Goal: Navigation & Orientation: Understand site structure

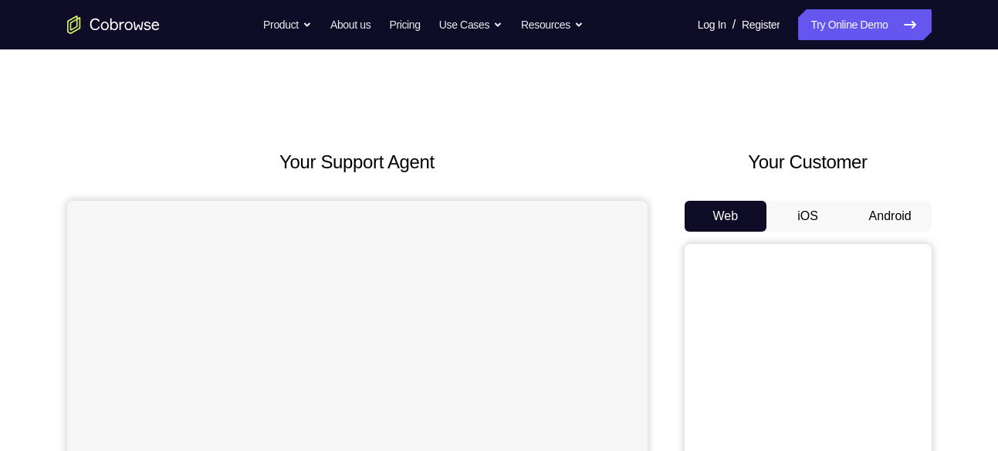
click at [897, 221] on button "Android" at bounding box center [890, 216] width 83 height 31
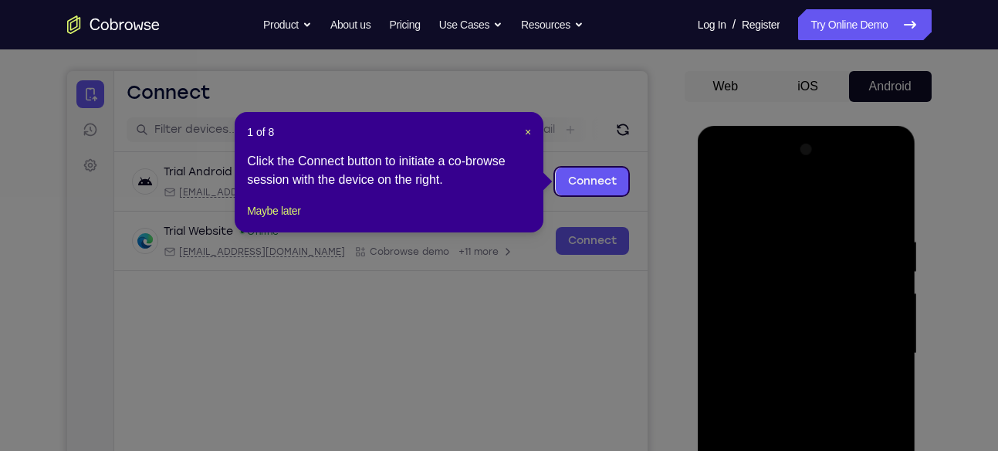
scroll to position [129, 0]
click at [529, 136] on span "×" at bounding box center [528, 133] width 6 height 12
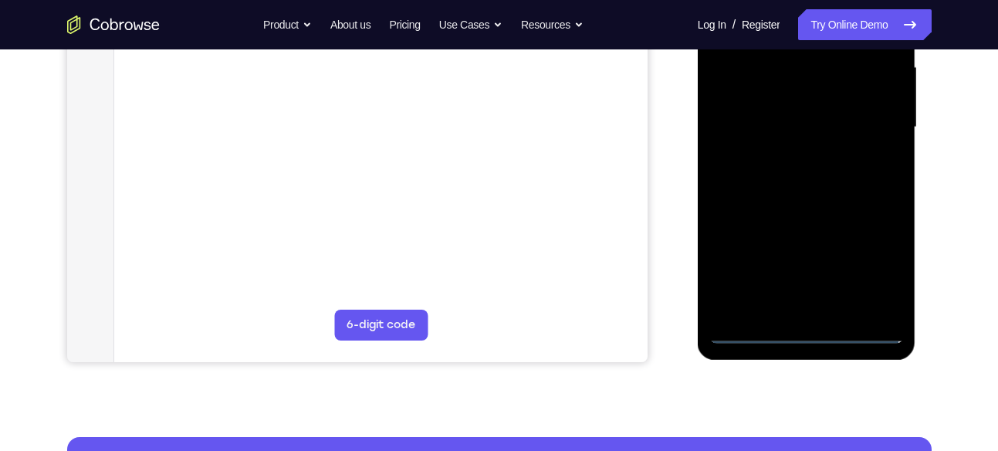
scroll to position [485, 0]
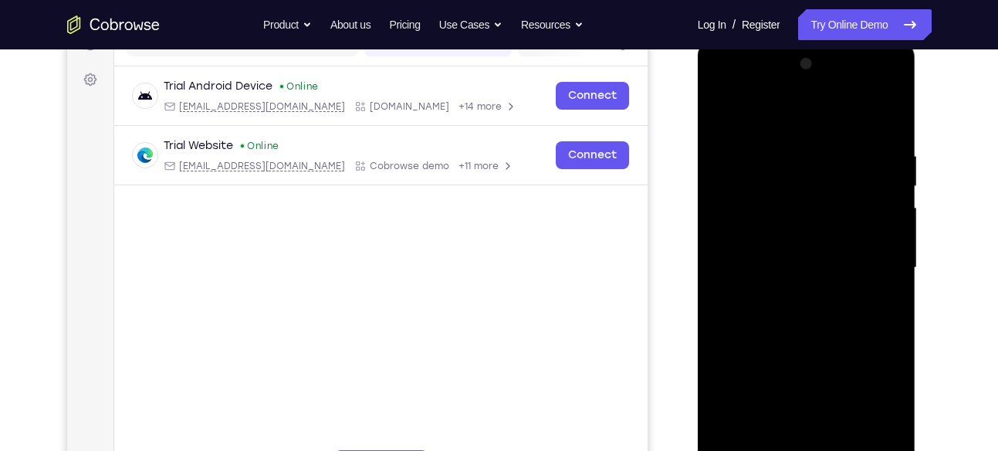
scroll to position [214, 0]
click at [732, 86] on div at bounding box center [806, 269] width 194 height 432
click at [870, 265] on div at bounding box center [806, 269] width 194 height 432
click at [782, 299] on div at bounding box center [806, 269] width 194 height 432
click at [796, 249] on div at bounding box center [806, 269] width 194 height 432
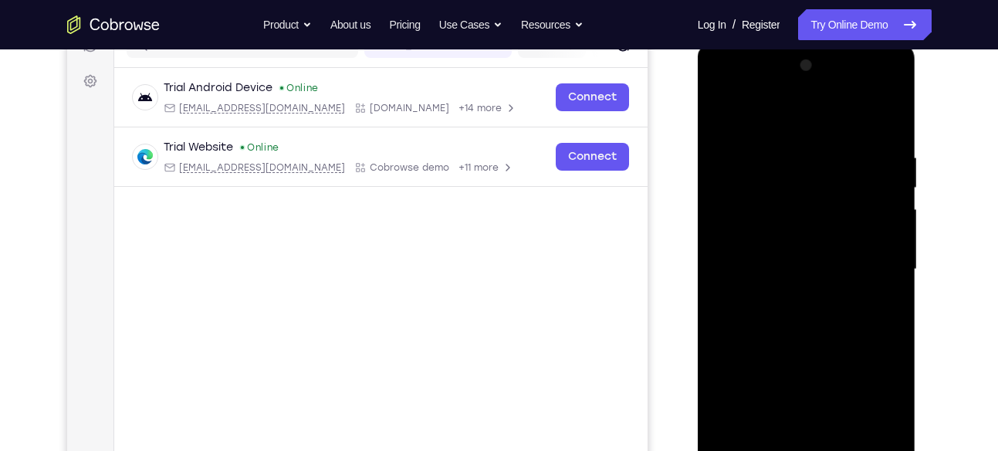
click at [778, 238] on div at bounding box center [806, 269] width 194 height 432
click at [775, 267] on div at bounding box center [806, 269] width 194 height 432
click at [762, 326] on div at bounding box center [806, 269] width 194 height 432
click at [796, 312] on div at bounding box center [806, 269] width 194 height 432
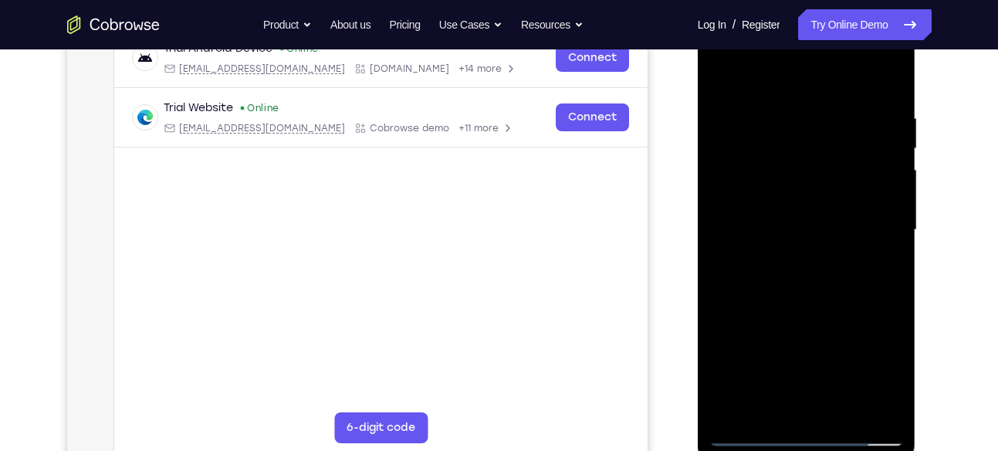
click at [836, 299] on div at bounding box center [806, 230] width 194 height 432
click at [846, 411] on div at bounding box center [806, 230] width 194 height 432
click at [817, 290] on div at bounding box center [806, 230] width 194 height 432
click at [824, 259] on div at bounding box center [806, 230] width 194 height 432
click at [799, 225] on div at bounding box center [806, 230] width 194 height 432
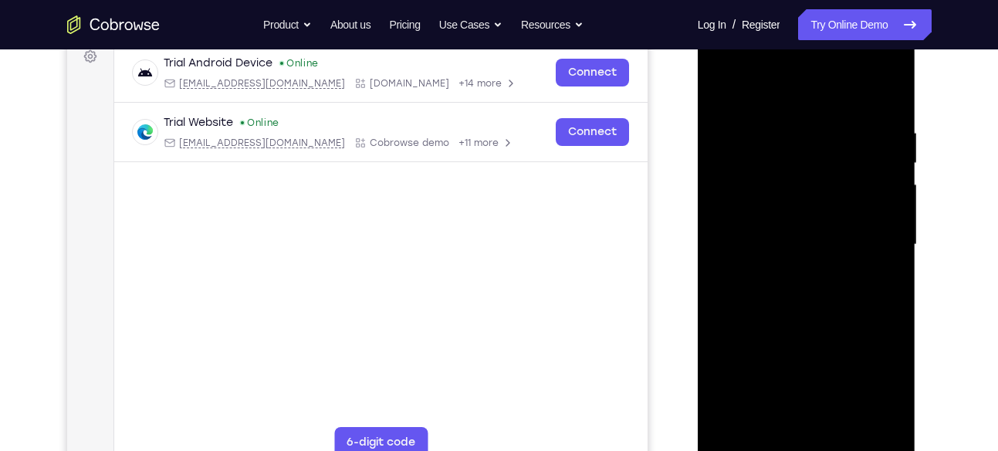
scroll to position [239, 0]
click at [787, 380] on div at bounding box center [806, 244] width 194 height 432
click at [885, 386] on div at bounding box center [806, 244] width 194 height 432
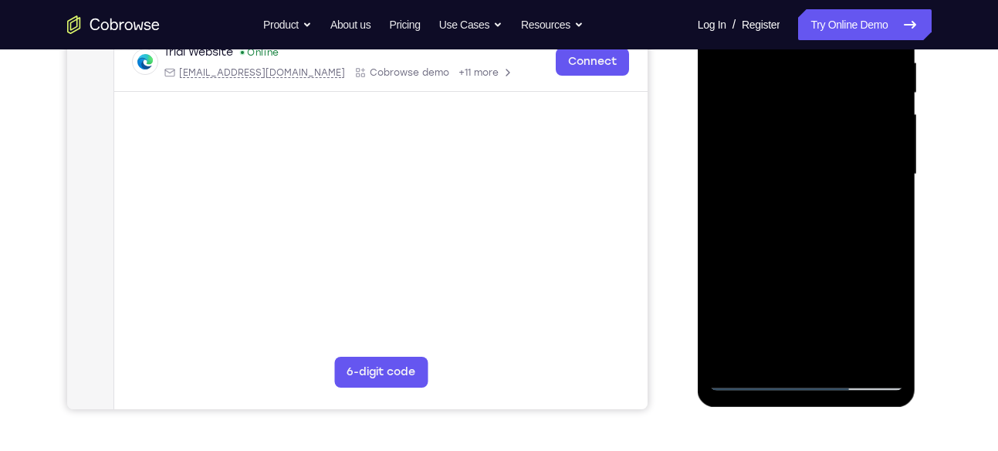
scroll to position [309, 0]
click at [759, 269] on div at bounding box center [806, 174] width 194 height 432
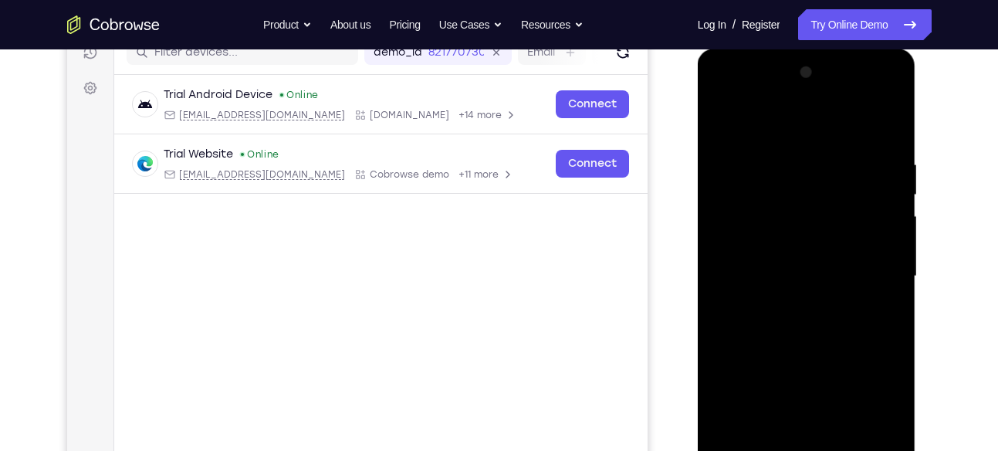
scroll to position [201, 0]
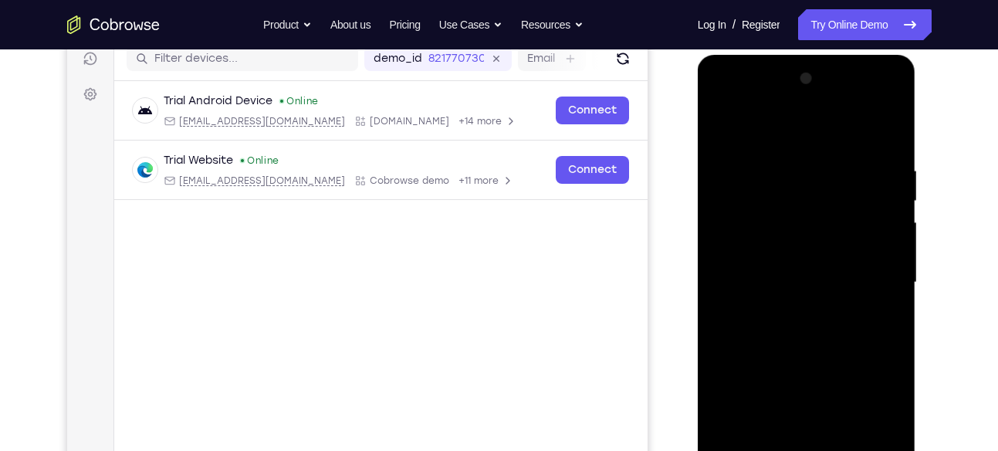
click at [720, 125] on div at bounding box center [806, 282] width 194 height 432
click at [760, 272] on div at bounding box center [806, 282] width 194 height 432
click at [778, 127] on div at bounding box center [806, 282] width 194 height 432
drag, startPoint x: 778, startPoint y: 213, endPoint x: 815, endPoint y: 380, distance: 171.5
click at [815, 380] on div at bounding box center [806, 282] width 194 height 432
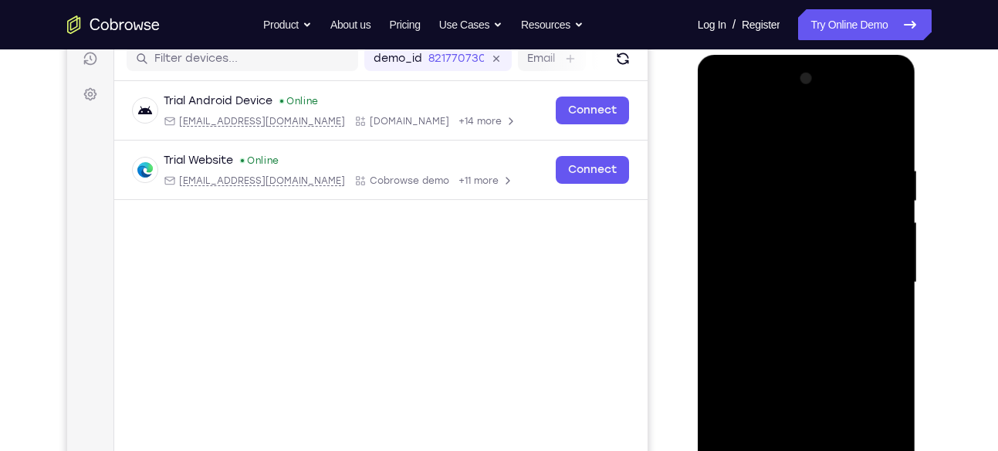
drag, startPoint x: 813, startPoint y: 255, endPoint x: 813, endPoint y: 386, distance: 131.2
click at [813, 386] on div at bounding box center [806, 282] width 194 height 432
drag, startPoint x: 813, startPoint y: 386, endPoint x: 773, endPoint y: 206, distance: 184.1
click at [773, 206] on div at bounding box center [806, 282] width 194 height 432
drag, startPoint x: 786, startPoint y: 219, endPoint x: 822, endPoint y: 401, distance: 185.7
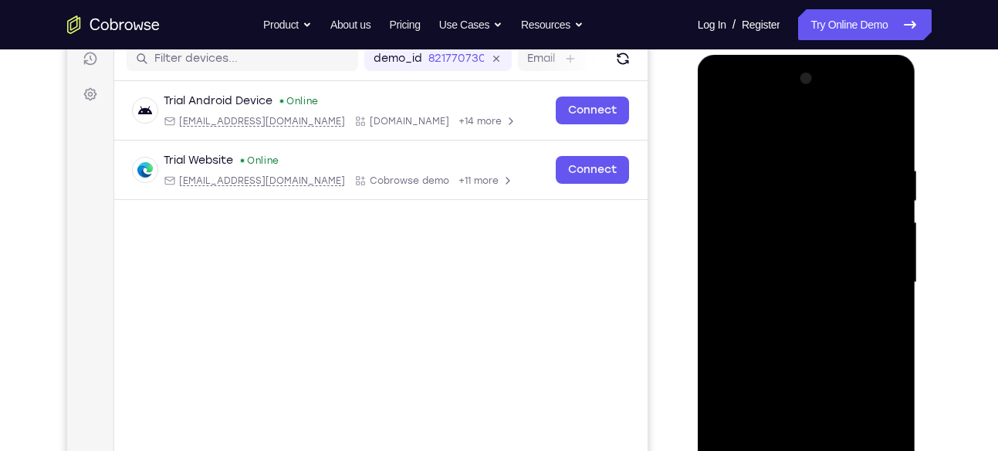
click at [822, 401] on div at bounding box center [806, 282] width 194 height 432
click at [725, 126] on div at bounding box center [806, 282] width 194 height 432
drag, startPoint x: 814, startPoint y: 302, endPoint x: 792, endPoint y: 214, distance: 90.6
click at [792, 214] on div at bounding box center [806, 282] width 194 height 432
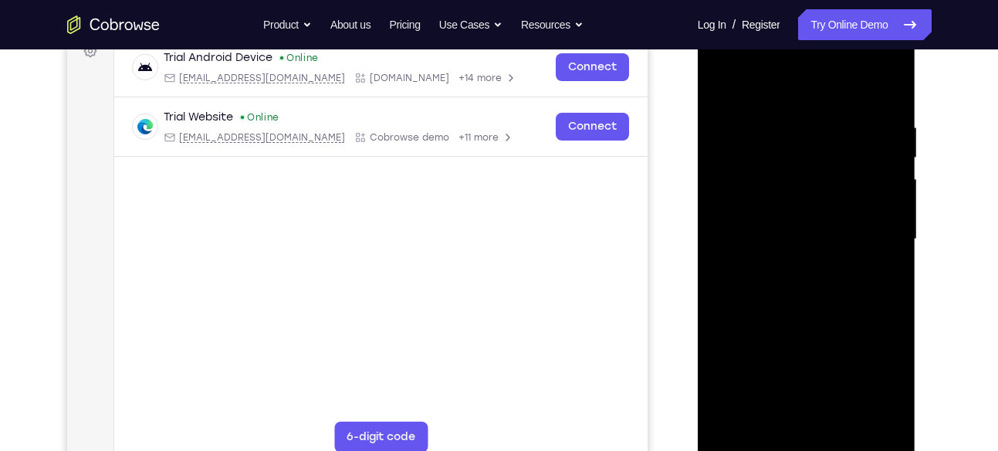
click at [845, 423] on div at bounding box center [806, 239] width 194 height 432
click at [790, 238] on div at bounding box center [806, 239] width 194 height 432
click at [724, 86] on div at bounding box center [806, 239] width 194 height 432
click at [773, 234] on div at bounding box center [806, 239] width 194 height 432
click at [723, 84] on div at bounding box center [806, 239] width 194 height 432
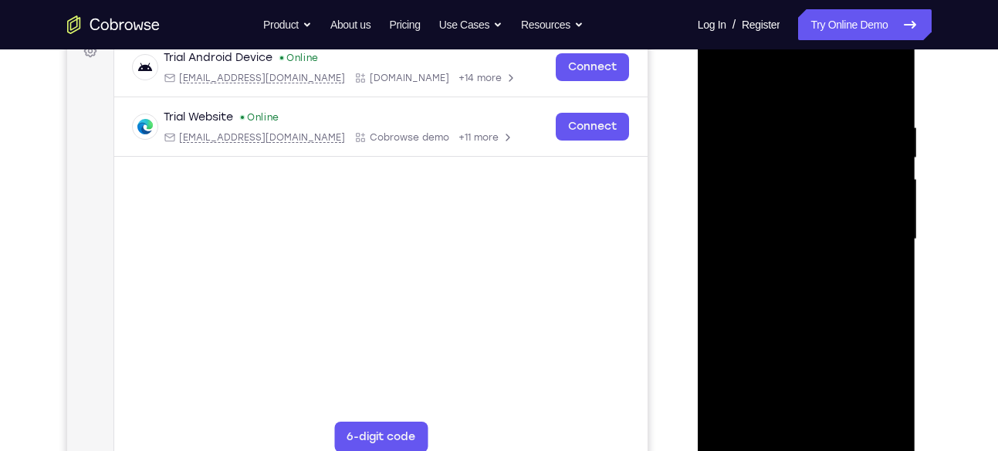
click at [753, 444] on div at bounding box center [806, 239] width 194 height 432
click at [751, 90] on div at bounding box center [806, 239] width 194 height 432
drag, startPoint x: 784, startPoint y: 184, endPoint x: 805, endPoint y: 411, distance: 228.6
click at [805, 411] on div at bounding box center [806, 239] width 194 height 432
drag, startPoint x: 820, startPoint y: 228, endPoint x: 827, endPoint y: 379, distance: 150.6
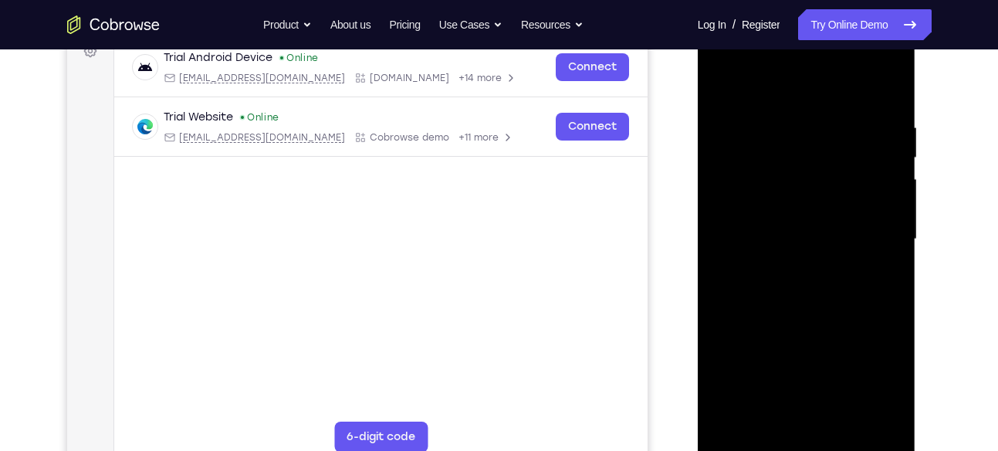
click at [827, 379] on div at bounding box center [806, 239] width 194 height 432
click at [741, 120] on div at bounding box center [806, 239] width 194 height 432
click at [890, 88] on div at bounding box center [806, 239] width 194 height 432
drag, startPoint x: 823, startPoint y: 167, endPoint x: 807, endPoint y: 351, distance: 185.1
click at [807, 351] on div at bounding box center [806, 239] width 194 height 432
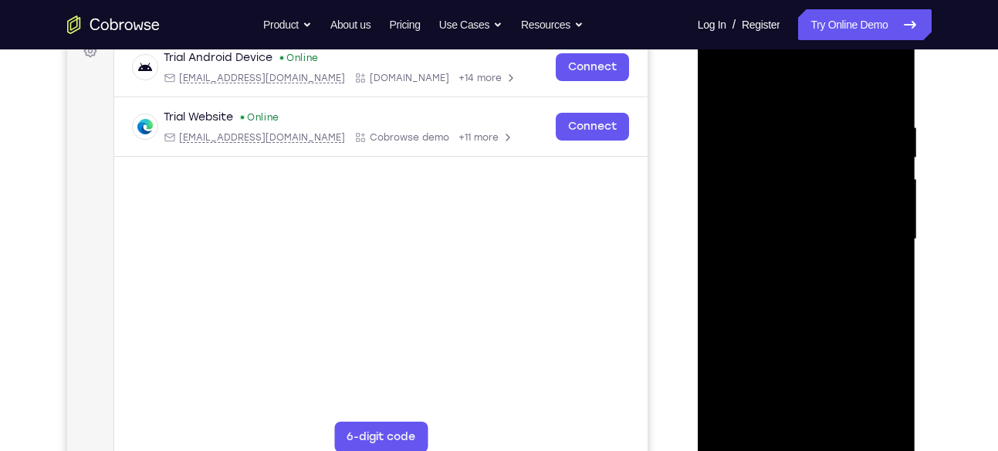
click at [845, 421] on div at bounding box center [806, 239] width 194 height 432
click at [818, 235] on div at bounding box center [806, 239] width 194 height 432
click at [792, 380] on div at bounding box center [806, 239] width 194 height 432
click at [864, 383] on div at bounding box center [806, 239] width 194 height 432
click at [779, 412] on div at bounding box center [806, 239] width 194 height 432
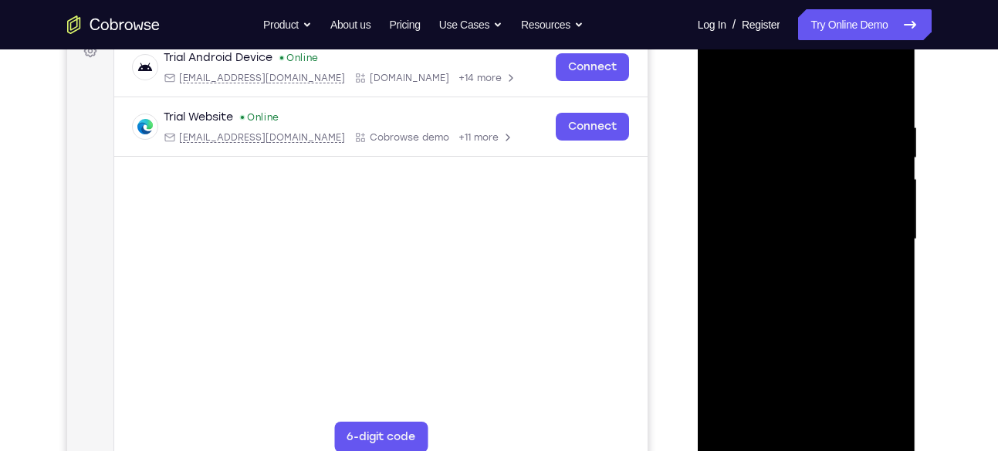
click at [888, 243] on div at bounding box center [806, 239] width 194 height 432
click at [743, 309] on div at bounding box center [806, 239] width 194 height 432
click at [867, 381] on div at bounding box center [806, 239] width 194 height 432
click at [757, 316] on div at bounding box center [806, 239] width 194 height 432
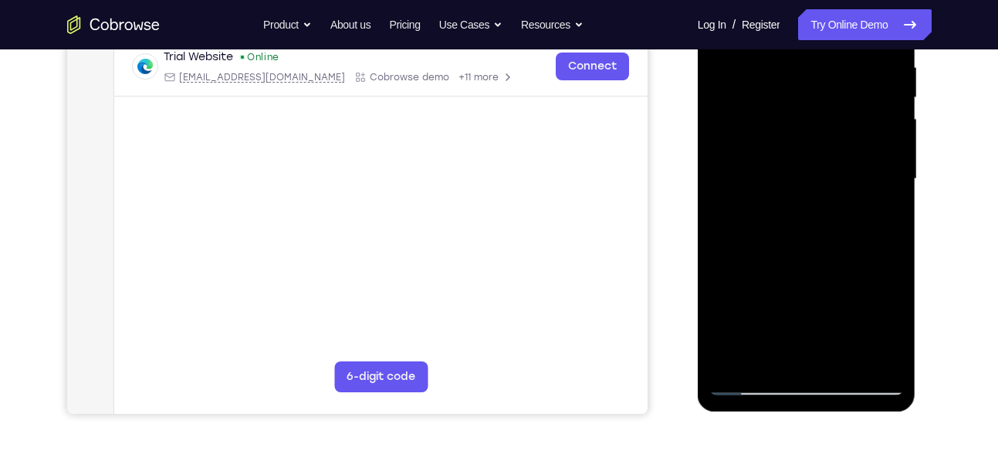
scroll to position [305, 0]
click at [746, 386] on div at bounding box center [806, 178] width 194 height 432
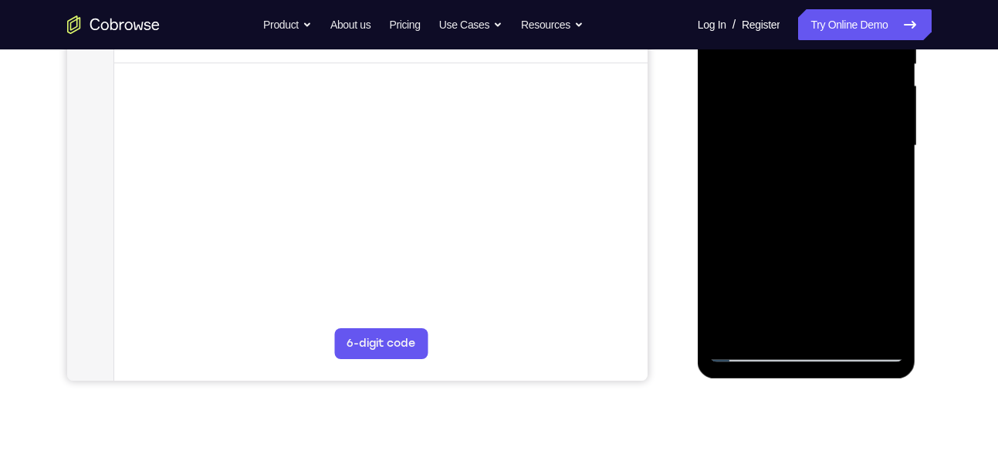
scroll to position [338, 0]
click at [753, 355] on div at bounding box center [806, 145] width 194 height 432
click at [753, 350] on div at bounding box center [806, 145] width 194 height 432
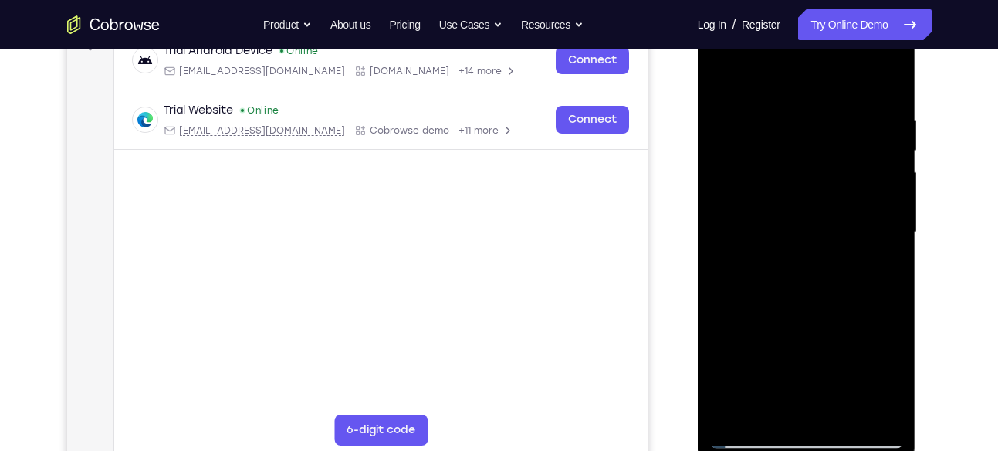
scroll to position [249, 0]
click at [729, 79] on div at bounding box center [806, 234] width 194 height 432
click at [840, 420] on div at bounding box center [806, 234] width 194 height 432
click at [779, 226] on div at bounding box center [806, 234] width 194 height 432
drag, startPoint x: 809, startPoint y: 216, endPoint x: 816, endPoint y: 282, distance: 65.9
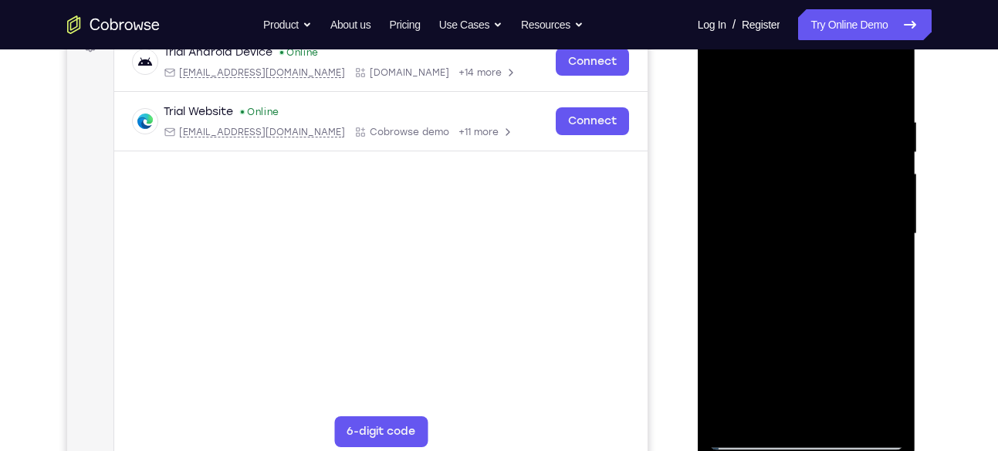
click at [816, 282] on div at bounding box center [806, 234] width 194 height 432
click at [763, 79] on div at bounding box center [806, 234] width 194 height 432
drag, startPoint x: 798, startPoint y: 198, endPoint x: 808, endPoint y: 329, distance: 131.6
click at [808, 329] on div at bounding box center [806, 234] width 194 height 432
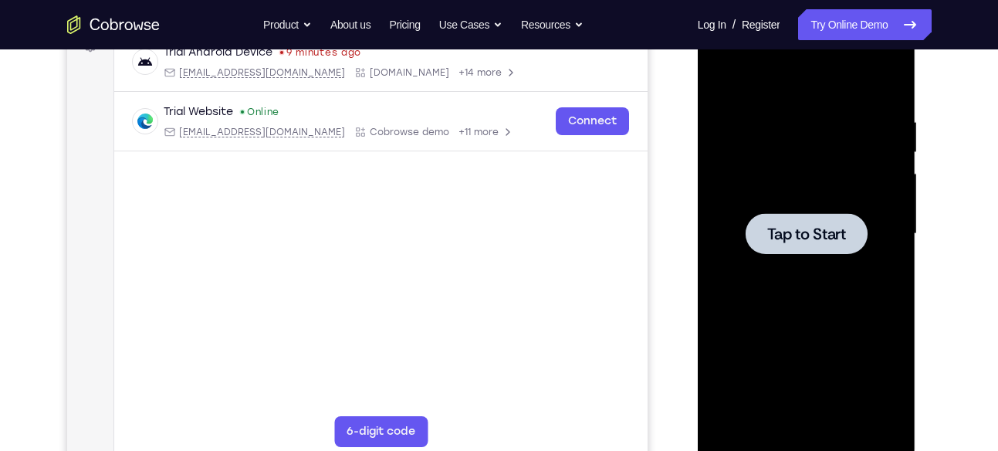
click at [835, 264] on div at bounding box center [806, 234] width 194 height 432
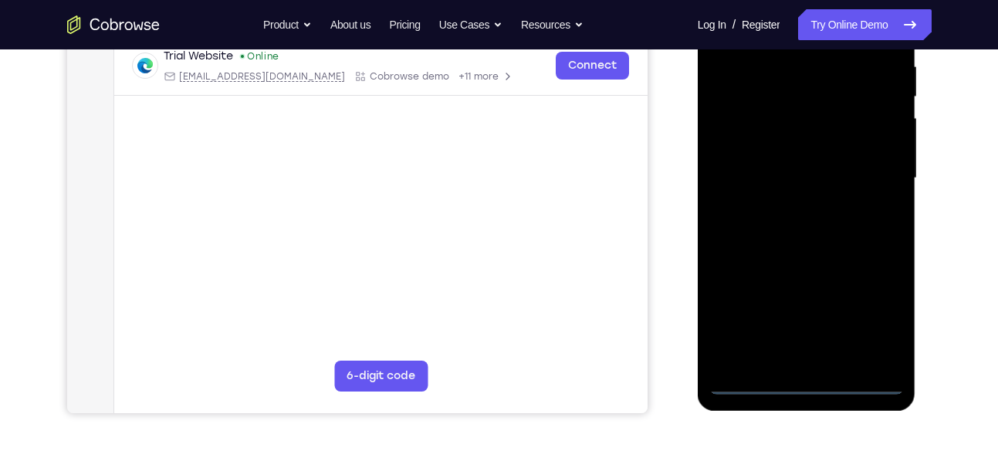
scroll to position [313, 0]
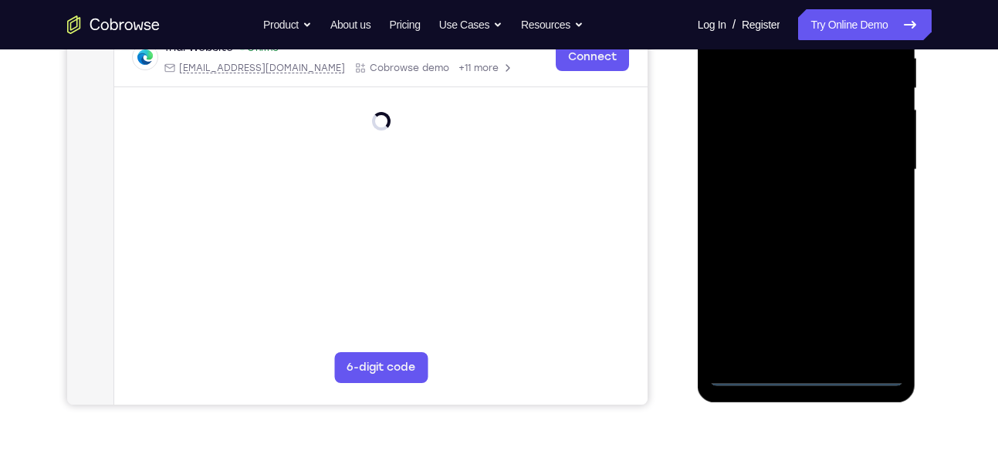
click at [801, 379] on div at bounding box center [806, 170] width 194 height 432
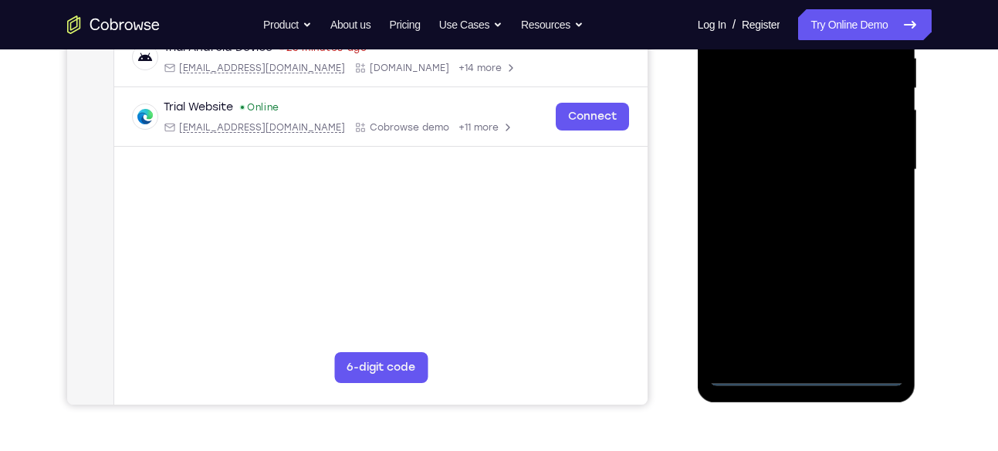
click at [867, 311] on div at bounding box center [806, 170] width 194 height 432
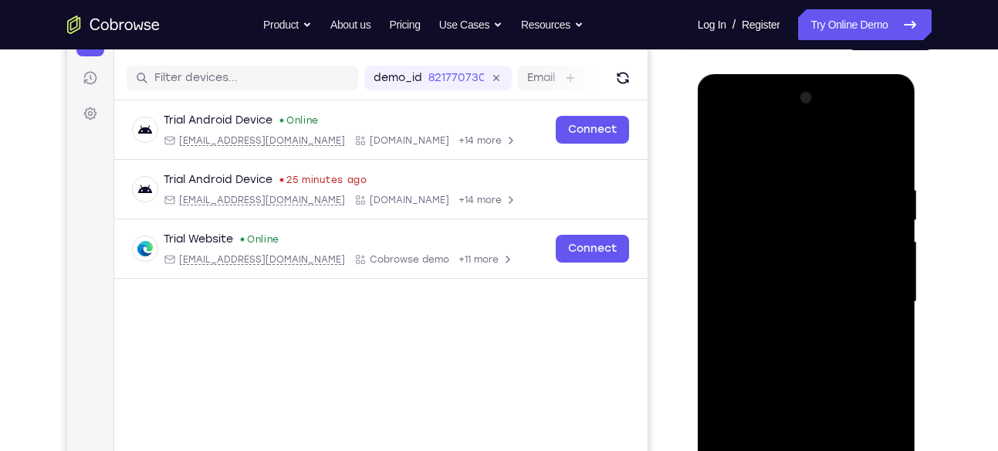
scroll to position [179, 0]
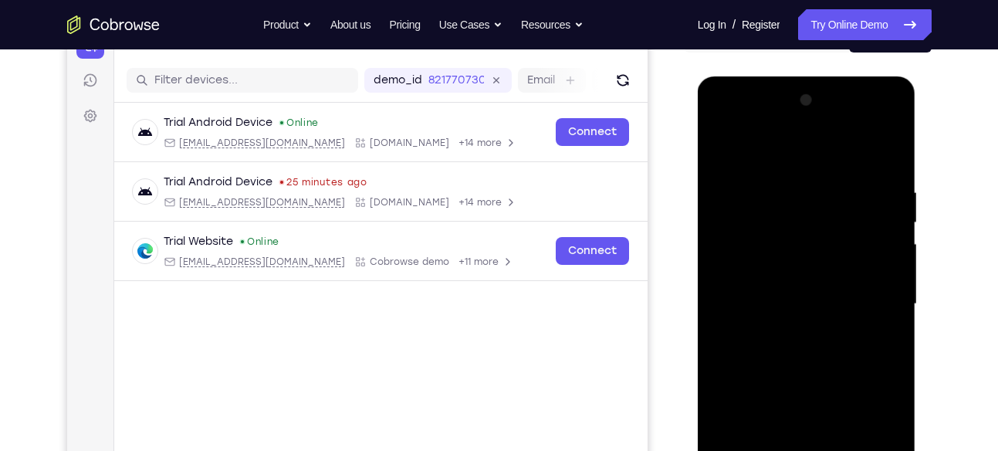
click at [752, 125] on div at bounding box center [806, 304] width 194 height 432
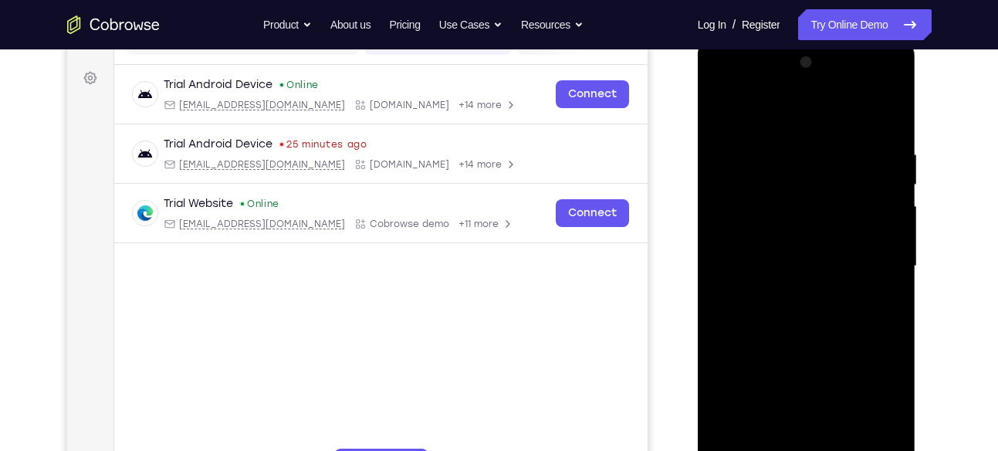
scroll to position [218, 0]
click at [871, 256] on div at bounding box center [806, 265] width 194 height 432
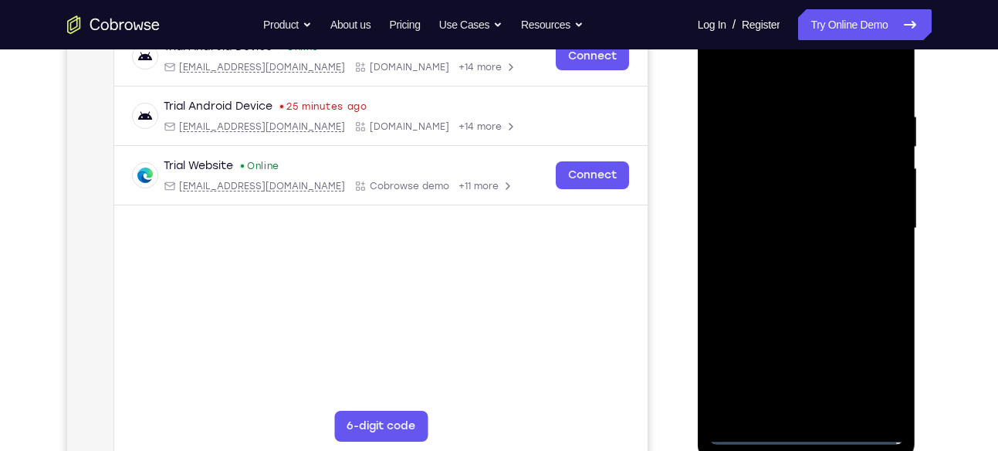
click at [793, 255] on div at bounding box center [806, 228] width 194 height 432
click at [770, 214] on div at bounding box center [806, 228] width 194 height 432
click at [772, 189] on div at bounding box center [806, 228] width 194 height 432
click at [751, 231] on div at bounding box center [806, 228] width 194 height 432
click at [746, 282] on div at bounding box center [806, 228] width 194 height 432
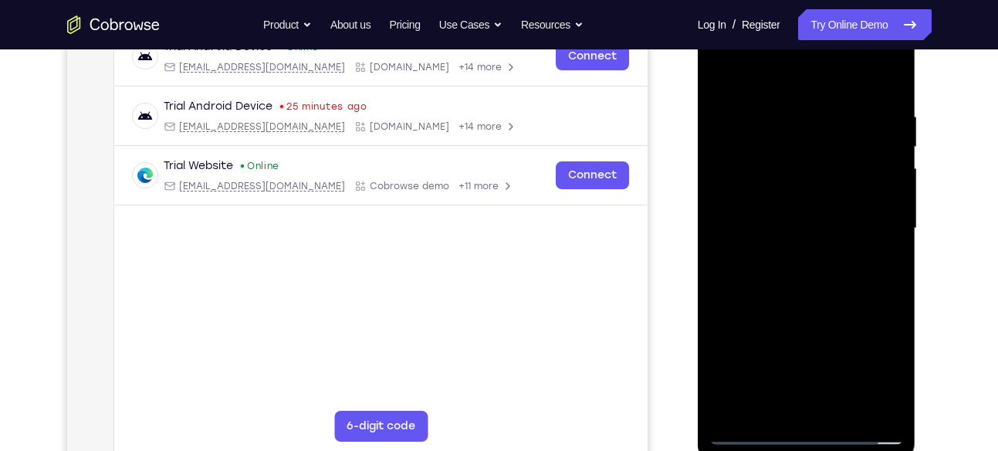
click at [780, 272] on div at bounding box center [806, 228] width 194 height 432
click at [876, 73] on div at bounding box center [806, 228] width 194 height 432
click at [815, 275] on div at bounding box center [806, 228] width 194 height 432
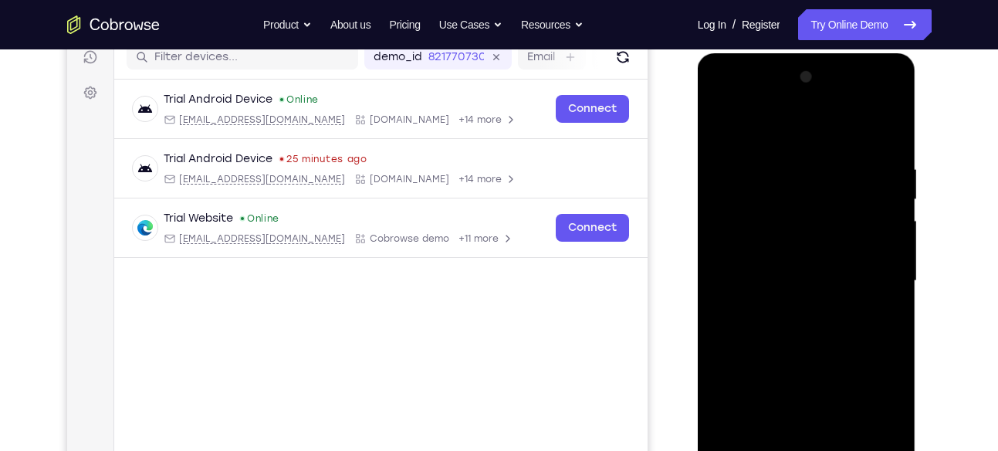
scroll to position [250, 0]
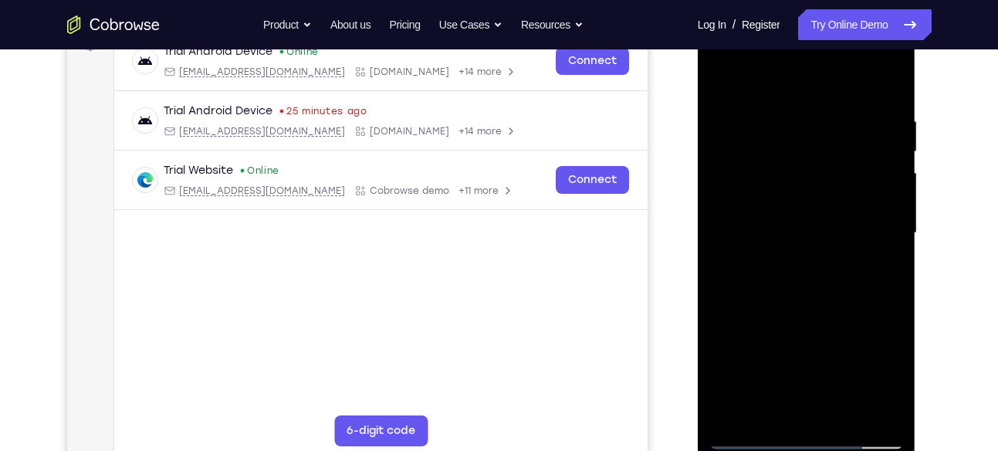
click at [840, 421] on div at bounding box center [806, 233] width 194 height 432
click at [821, 308] on div at bounding box center [806, 233] width 194 height 432
click at [842, 411] on div at bounding box center [806, 233] width 194 height 432
click at [793, 283] on div at bounding box center [806, 233] width 194 height 432
click at [826, 261] on div at bounding box center [806, 233] width 194 height 432
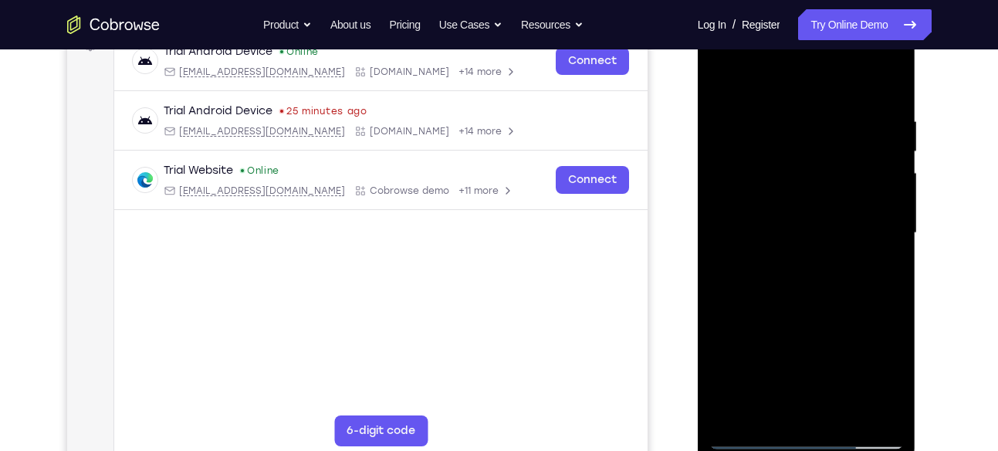
click at [780, 221] on div at bounding box center [806, 233] width 194 height 432
click at [770, 74] on div at bounding box center [806, 233] width 194 height 432
drag, startPoint x: 778, startPoint y: 198, endPoint x: 792, endPoint y: 342, distance: 145.0
click at [792, 342] on div at bounding box center [806, 233] width 194 height 432
click at [846, 423] on div at bounding box center [806, 233] width 194 height 432
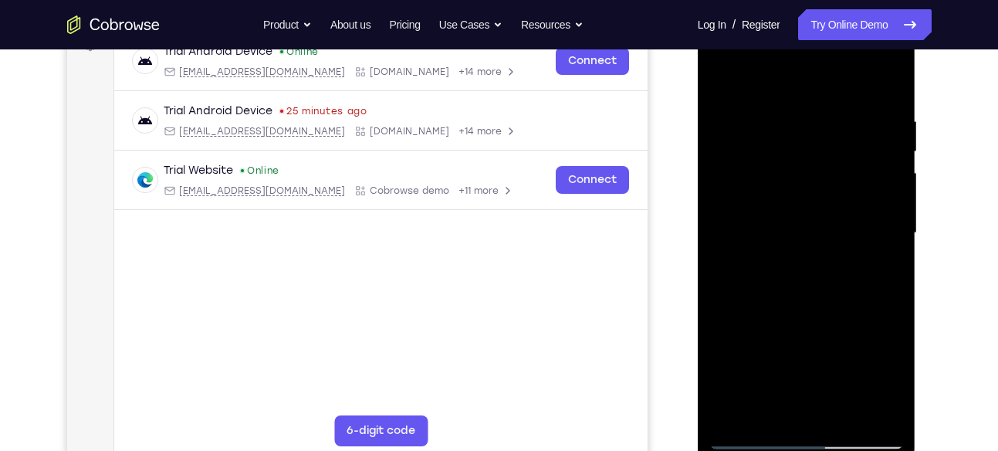
click at [779, 218] on div at bounding box center [806, 233] width 194 height 432
click at [750, 441] on div at bounding box center [806, 233] width 194 height 432
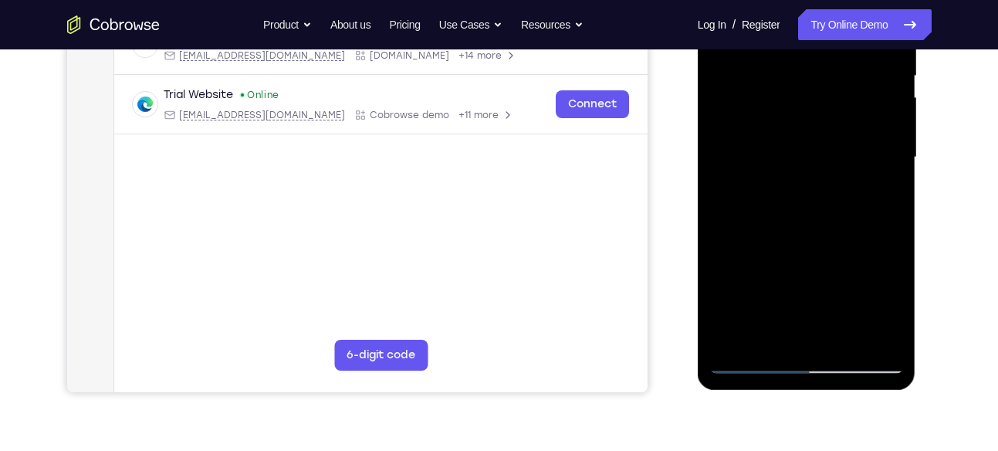
scroll to position [329, 0]
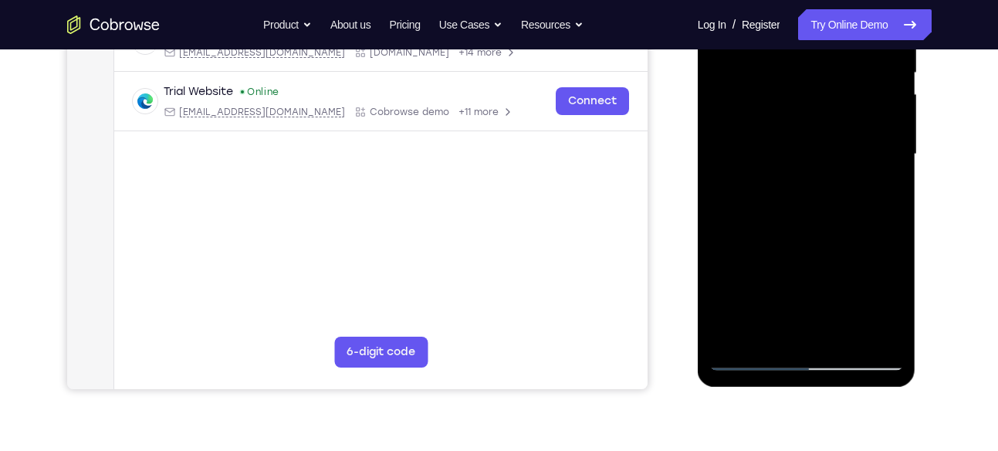
click at [747, 356] on div at bounding box center [806, 154] width 194 height 432
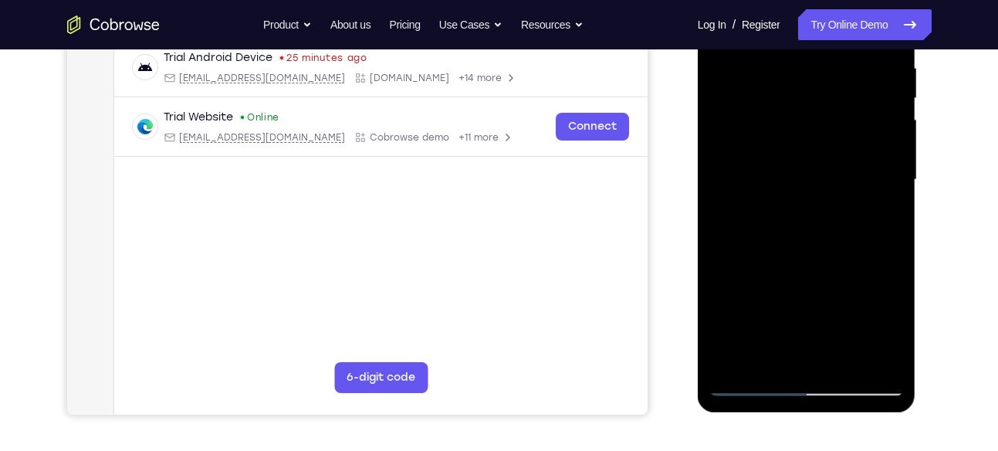
scroll to position [317, 0]
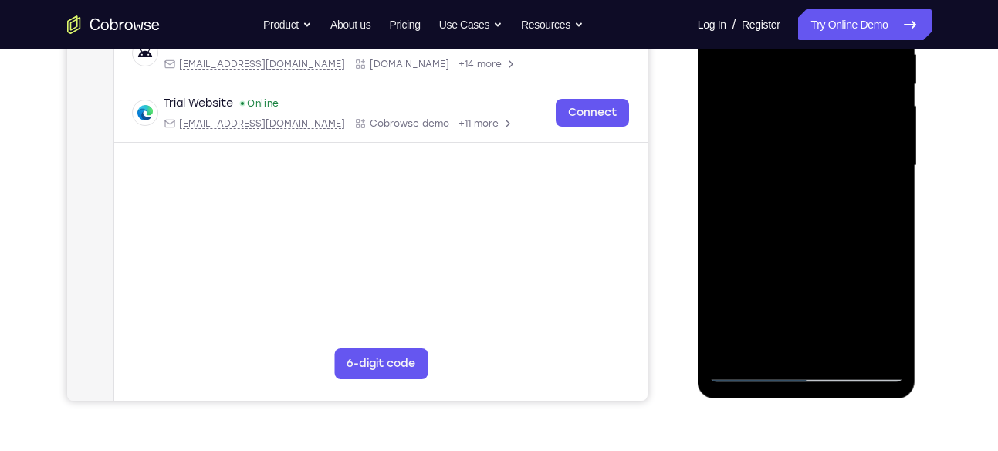
click at [732, 345] on div at bounding box center [806, 166] width 194 height 432
drag, startPoint x: 832, startPoint y: 247, endPoint x: 832, endPoint y: 329, distance: 81.8
click at [832, 329] on div at bounding box center [806, 166] width 194 height 432
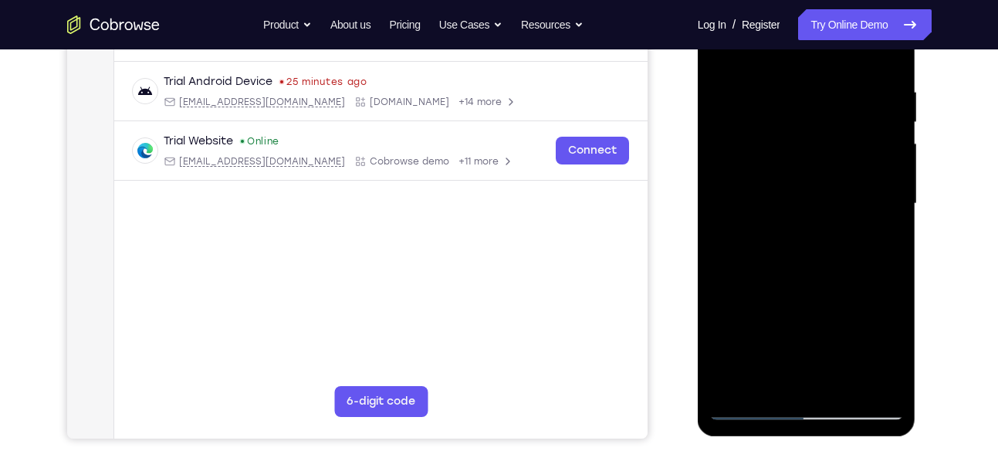
scroll to position [279, 0]
click at [779, 88] on div at bounding box center [806, 204] width 194 height 432
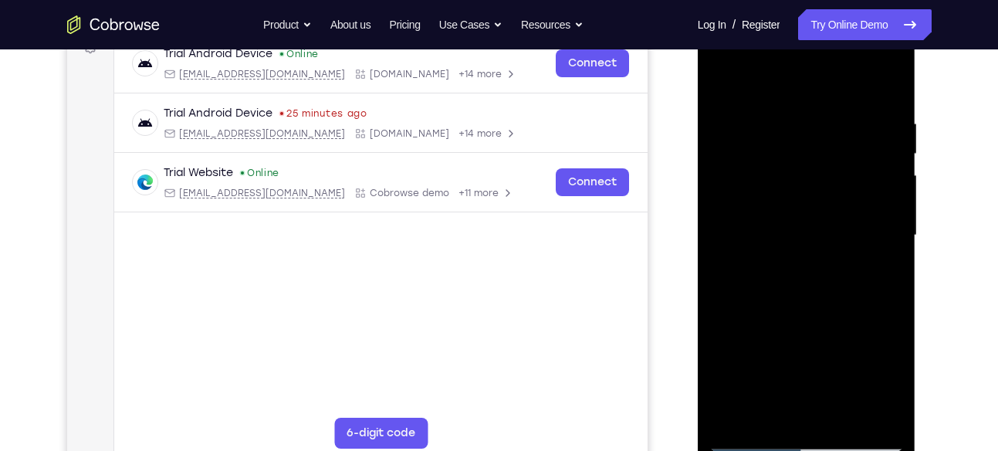
scroll to position [242, 0]
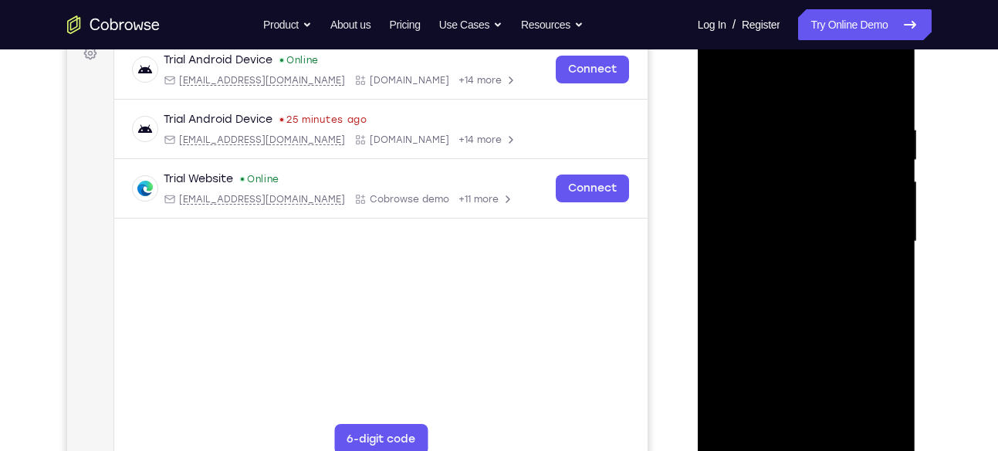
click at [888, 92] on div at bounding box center [806, 241] width 194 height 432
click at [834, 108] on div at bounding box center [806, 241] width 194 height 432
click at [889, 227] on div at bounding box center [806, 241] width 194 height 432
click at [884, 90] on div at bounding box center [806, 241] width 194 height 432
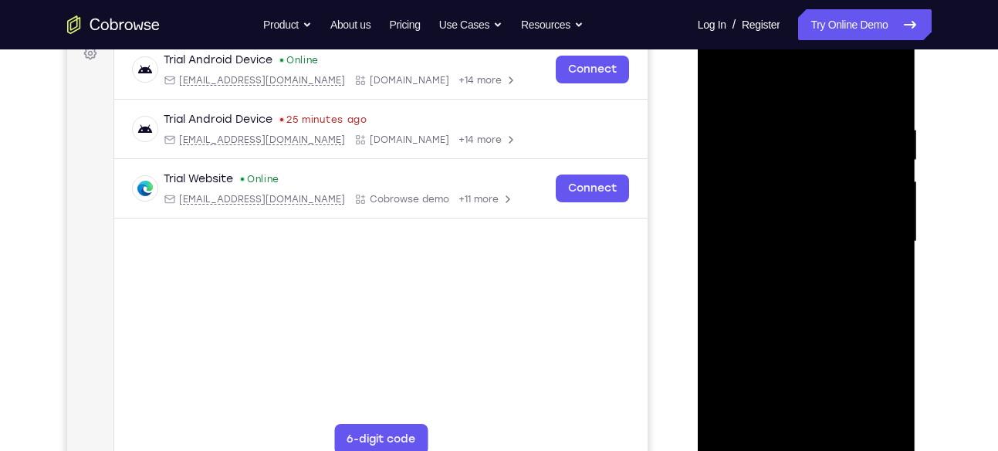
drag, startPoint x: 840, startPoint y: 387, endPoint x: 842, endPoint y: 319, distance: 67.2
click at [842, 319] on div at bounding box center [806, 241] width 194 height 432
click at [847, 427] on div at bounding box center [806, 241] width 194 height 432
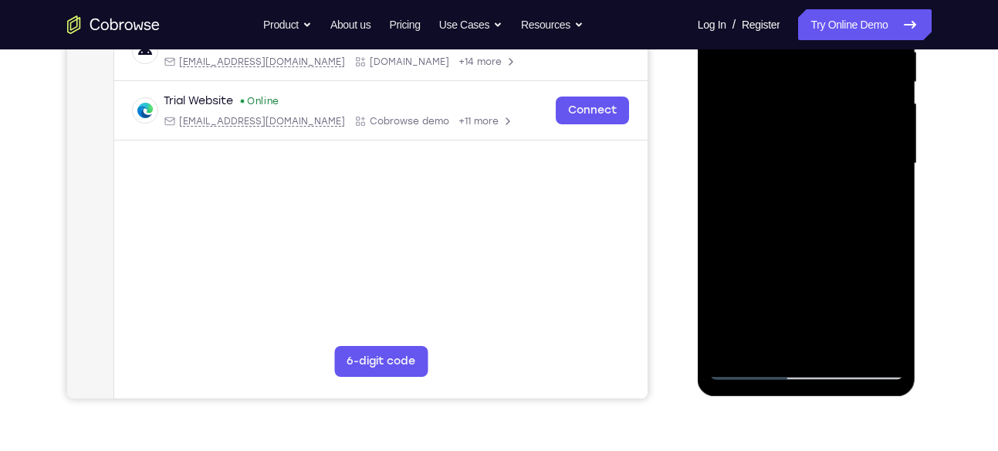
scroll to position [323, 0]
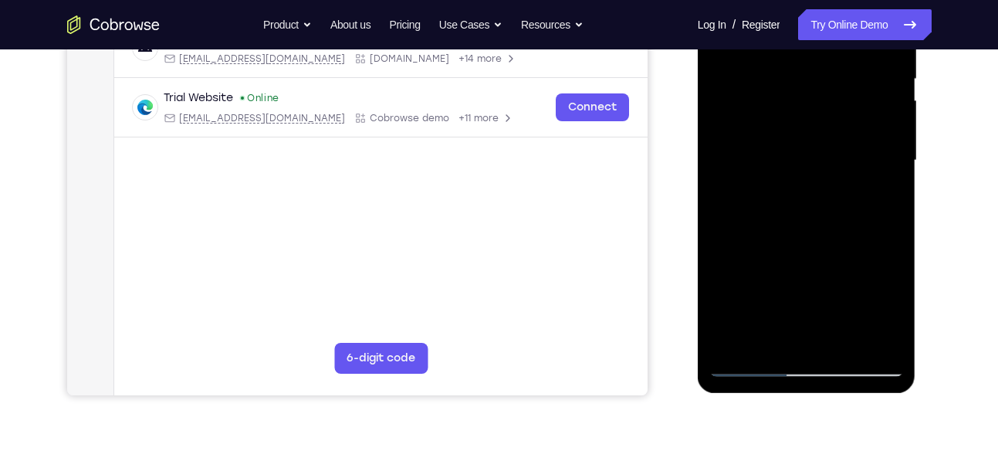
click at [749, 361] on div at bounding box center [806, 160] width 194 height 432
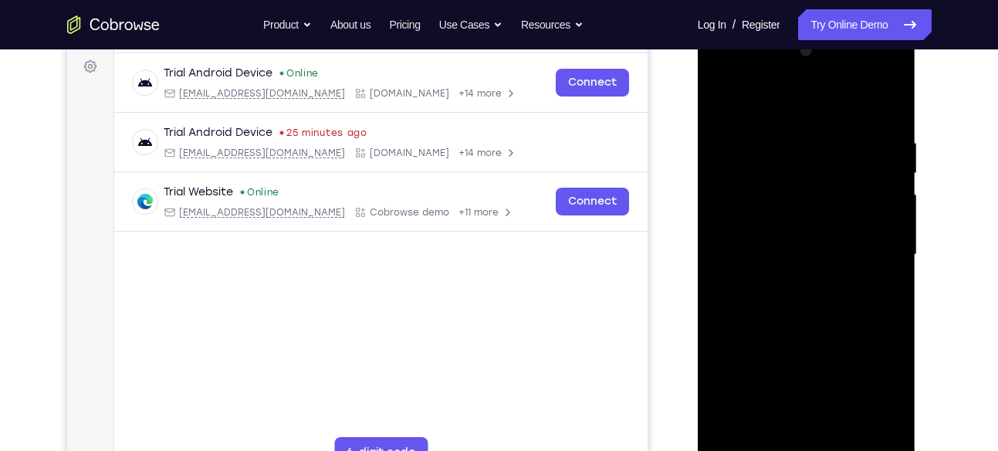
scroll to position [238, 0]
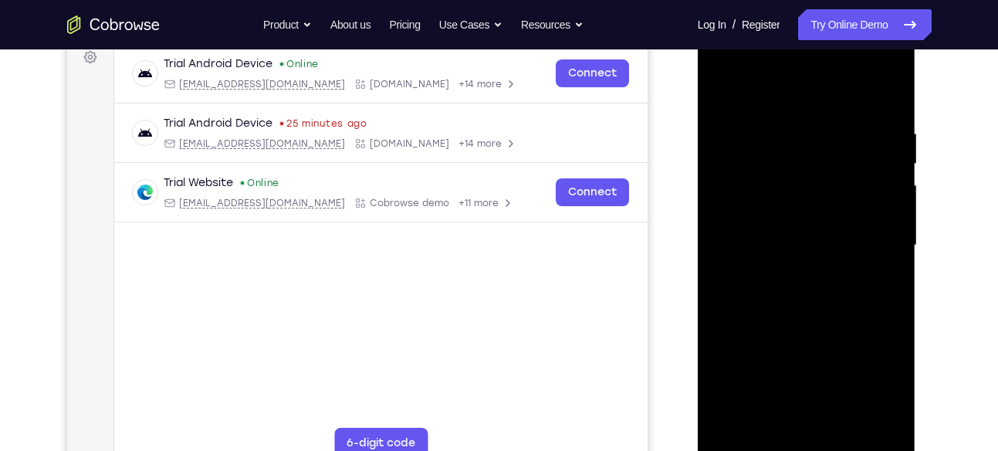
click at [772, 431] on div at bounding box center [806, 245] width 194 height 432
click at [732, 430] on div at bounding box center [806, 245] width 194 height 432
click at [843, 428] on div at bounding box center [806, 245] width 194 height 432
drag, startPoint x: 823, startPoint y: 265, endPoint x: 823, endPoint y: 335, distance: 69.4
click at [823, 335] on div at bounding box center [806, 245] width 194 height 432
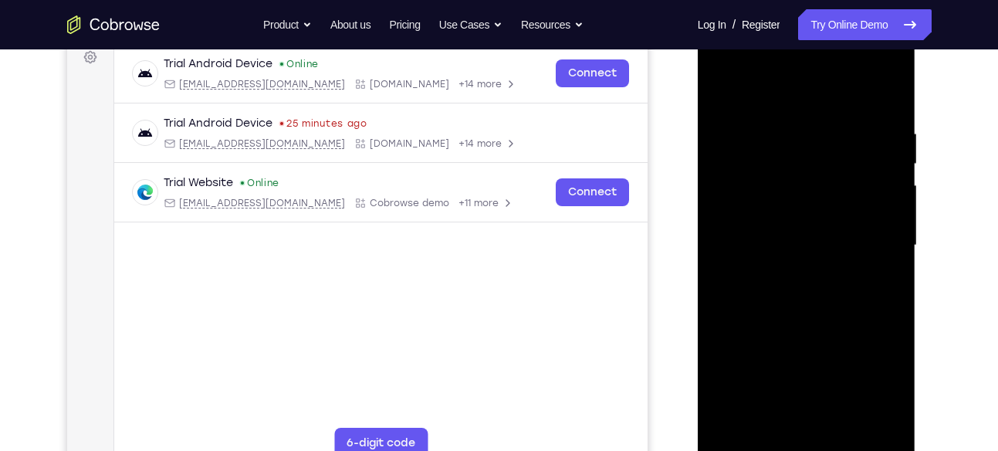
drag, startPoint x: 835, startPoint y: 240, endPoint x: 803, endPoint y: 388, distance: 151.7
click at [803, 388] on div at bounding box center [806, 245] width 194 height 432
drag, startPoint x: 813, startPoint y: 225, endPoint x: 796, endPoint y: 368, distance: 144.4
click at [796, 368] on div at bounding box center [806, 245] width 194 height 432
click at [808, 240] on div at bounding box center [806, 245] width 194 height 432
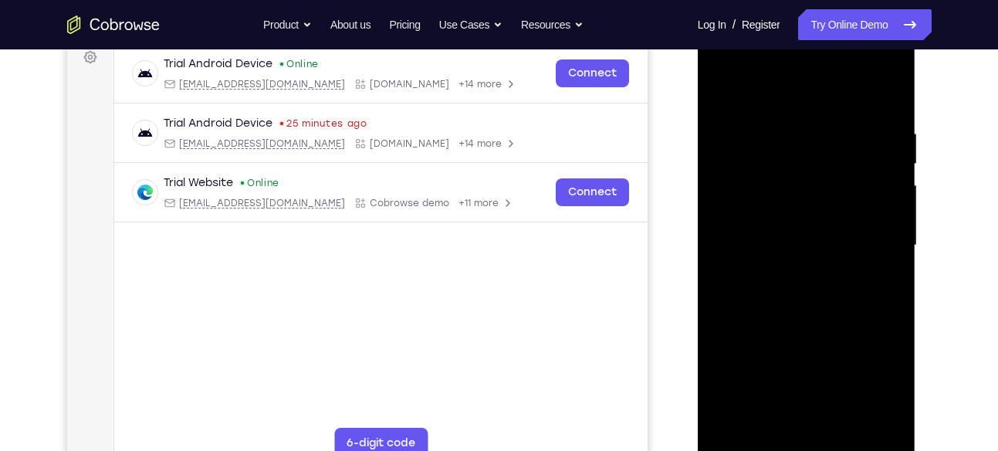
click at [769, 88] on div at bounding box center [806, 245] width 194 height 432
click at [752, 132] on div at bounding box center [806, 245] width 194 height 432
click at [882, 92] on div at bounding box center [806, 245] width 194 height 432
click at [844, 427] on div at bounding box center [806, 245] width 194 height 432
drag, startPoint x: 820, startPoint y: 343, endPoint x: 819, endPoint y: 289, distance: 54.8
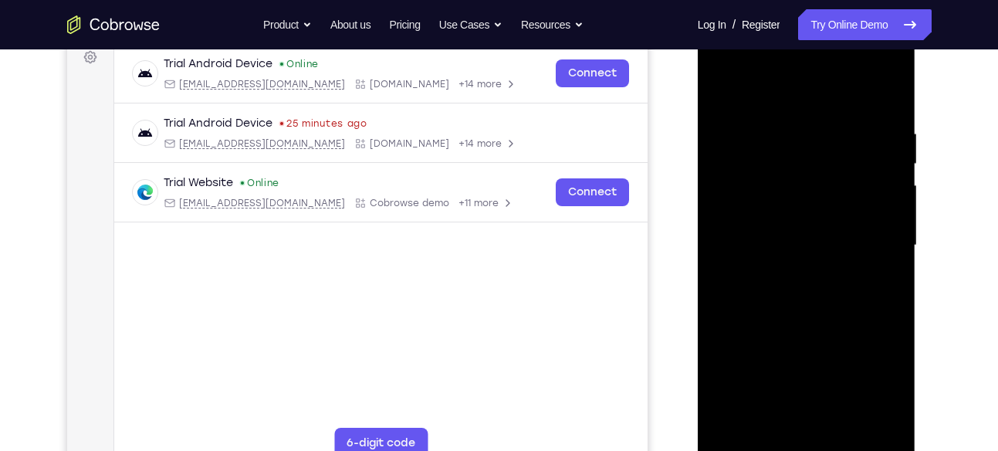
click at [819, 289] on div at bounding box center [806, 245] width 194 height 432
drag, startPoint x: 819, startPoint y: 289, endPoint x: 815, endPoint y: 437, distance: 148.2
click at [815, 437] on div at bounding box center [806, 245] width 194 height 432
click at [727, 90] on div at bounding box center [806, 245] width 194 height 432
click at [882, 429] on div at bounding box center [806, 245] width 194 height 432
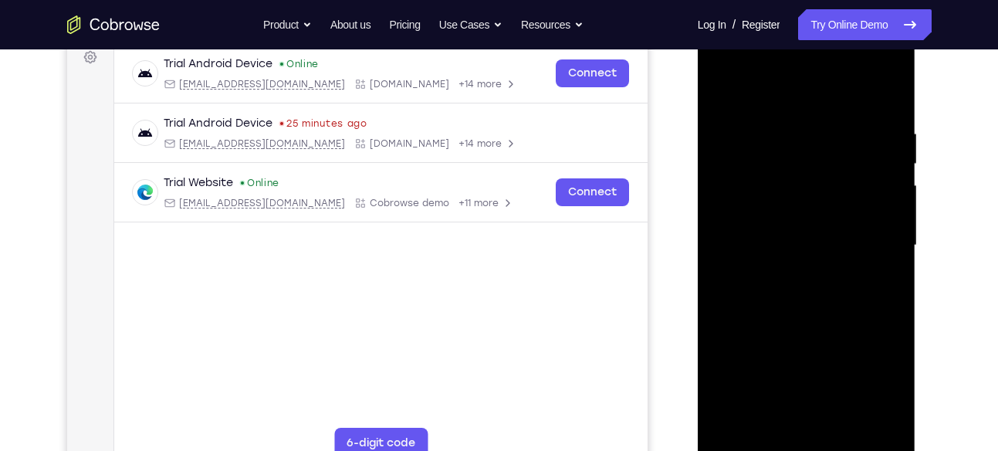
scroll to position [292, 0]
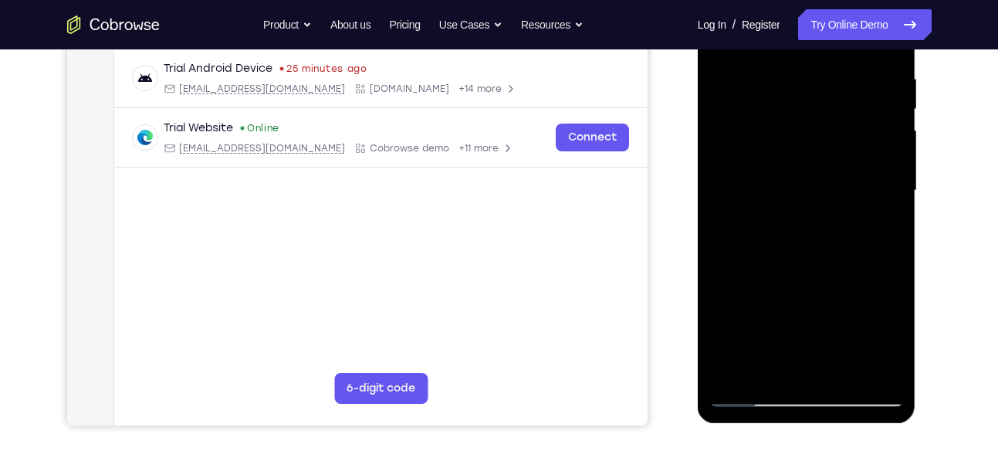
click at [735, 373] on div at bounding box center [806, 191] width 194 height 432
click at [734, 372] on div at bounding box center [806, 191] width 194 height 432
click at [794, 234] on div at bounding box center [806, 191] width 194 height 432
drag, startPoint x: 794, startPoint y: 234, endPoint x: 782, endPoint y: 302, distance: 69.8
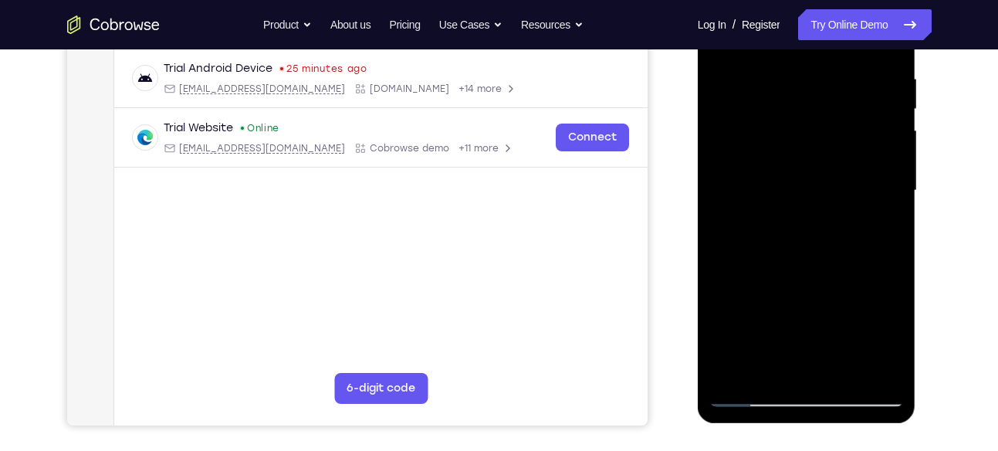
click at [782, 302] on div at bounding box center [806, 191] width 194 height 432
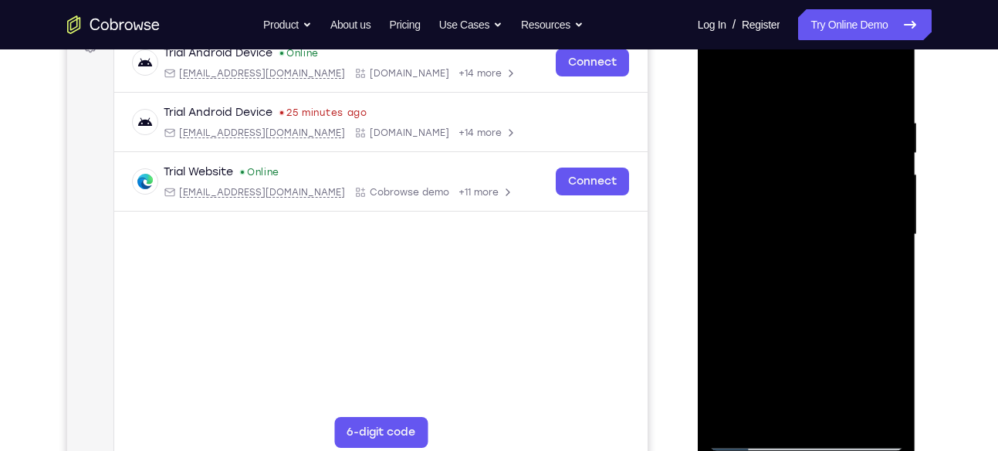
scroll to position [249, 0]
click at [843, 416] on div at bounding box center [806, 234] width 194 height 432
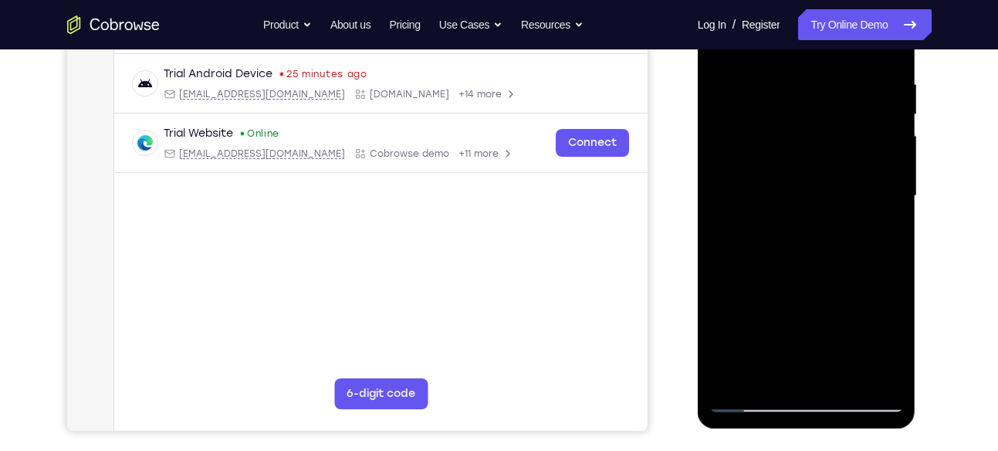
scroll to position [293, 0]
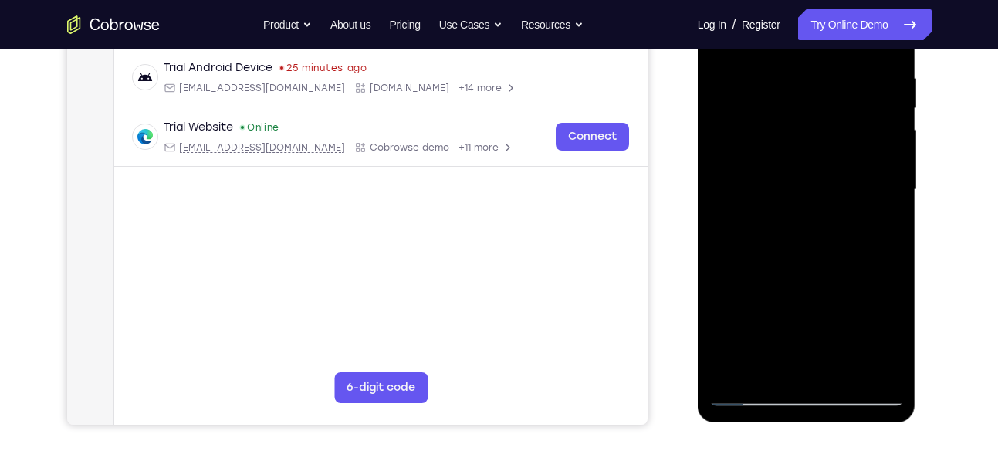
click at [752, 394] on div at bounding box center [806, 190] width 194 height 432
click at [842, 373] on div at bounding box center [806, 190] width 194 height 432
click at [755, 395] on div at bounding box center [806, 190] width 194 height 432
